Goal: Task Accomplishment & Management: Use online tool/utility

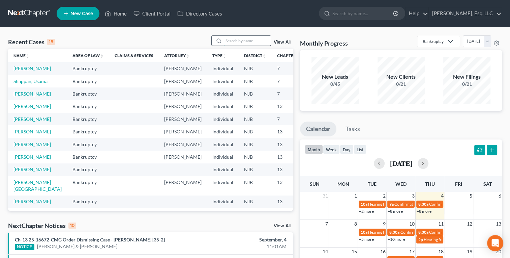
click at [238, 38] on input "search" at bounding box center [247, 41] width 47 height 10
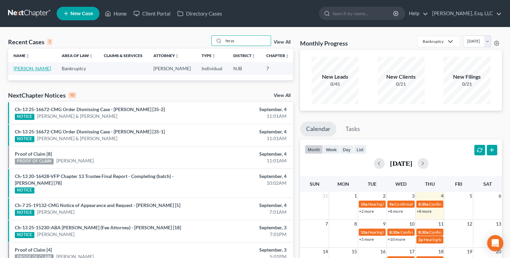
type input "feras"
click at [22, 71] on link "[PERSON_NAME]" at bounding box center [31, 68] width 37 height 6
select select "0"
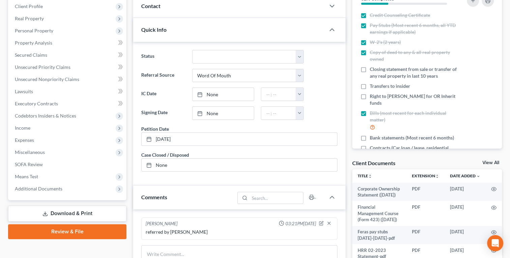
scroll to position [94, 0]
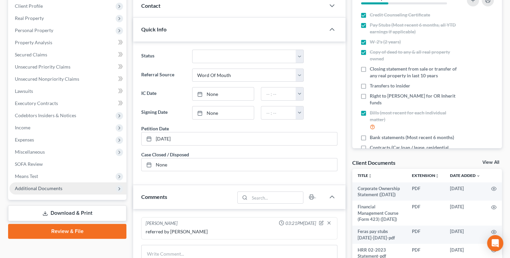
click at [19, 190] on span "Additional Documents" at bounding box center [39, 188] width 48 height 6
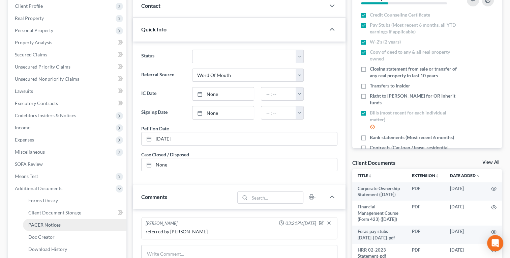
click at [28, 224] on span "PACER Notices" at bounding box center [44, 225] width 32 height 6
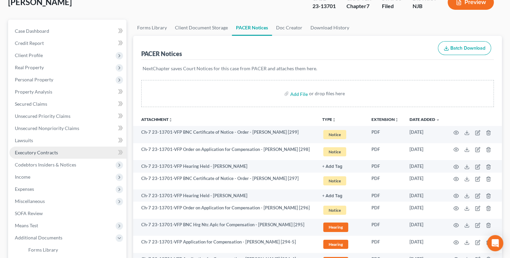
scroll to position [45, 0]
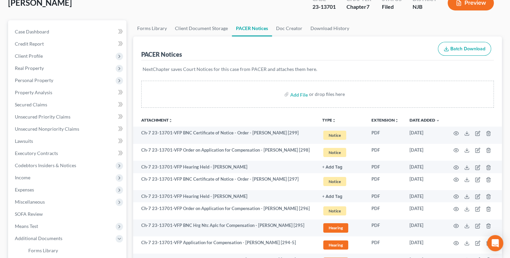
click at [257, 96] on div "Add File or drop files here" at bounding box center [317, 94] width 353 height 27
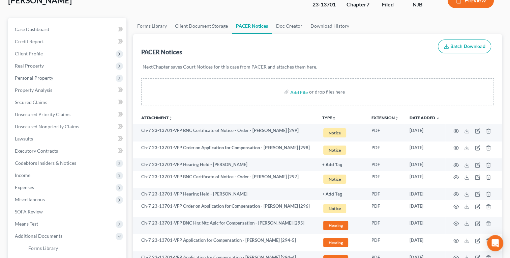
scroll to position [0, 0]
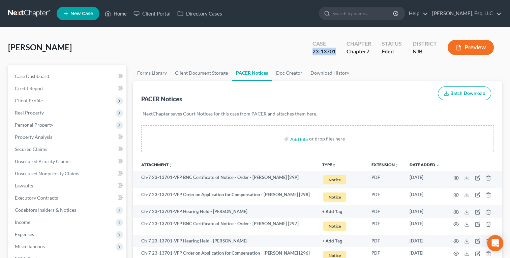
drag, startPoint x: 313, startPoint y: 52, endPoint x: 339, endPoint y: 57, distance: 26.1
click at [339, 57] on div "Case 23-13701" at bounding box center [324, 48] width 34 height 20
copy div "23-13701"
click at [198, 37] on div "[PERSON_NAME] Upgraded Case 23-13701 Chapter Chapter 7 Status [GEOGRAPHIC_DATA]…" at bounding box center [255, 49] width 494 height 29
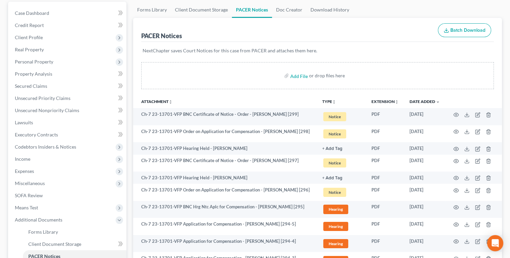
scroll to position [36, 0]
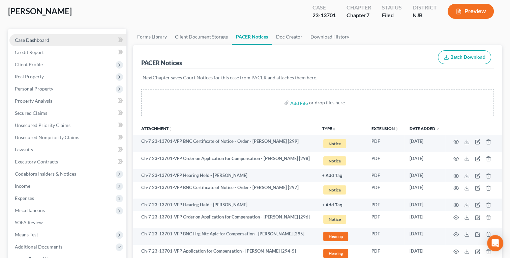
click at [26, 40] on span "Case Dashboard" at bounding box center [32, 40] width 34 height 6
select select "0"
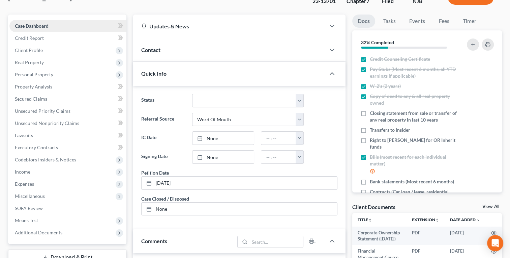
scroll to position [51, 0]
drag, startPoint x: 194, startPoint y: 177, endPoint x: 125, endPoint y: 181, distance: 69.6
click at [125, 181] on div "Petition Navigation Case Dashboard Payments Invoices Payments Payments Credit R…" at bounding box center [255, 234] width 501 height 440
